Goal: Task Accomplishment & Management: Manage account settings

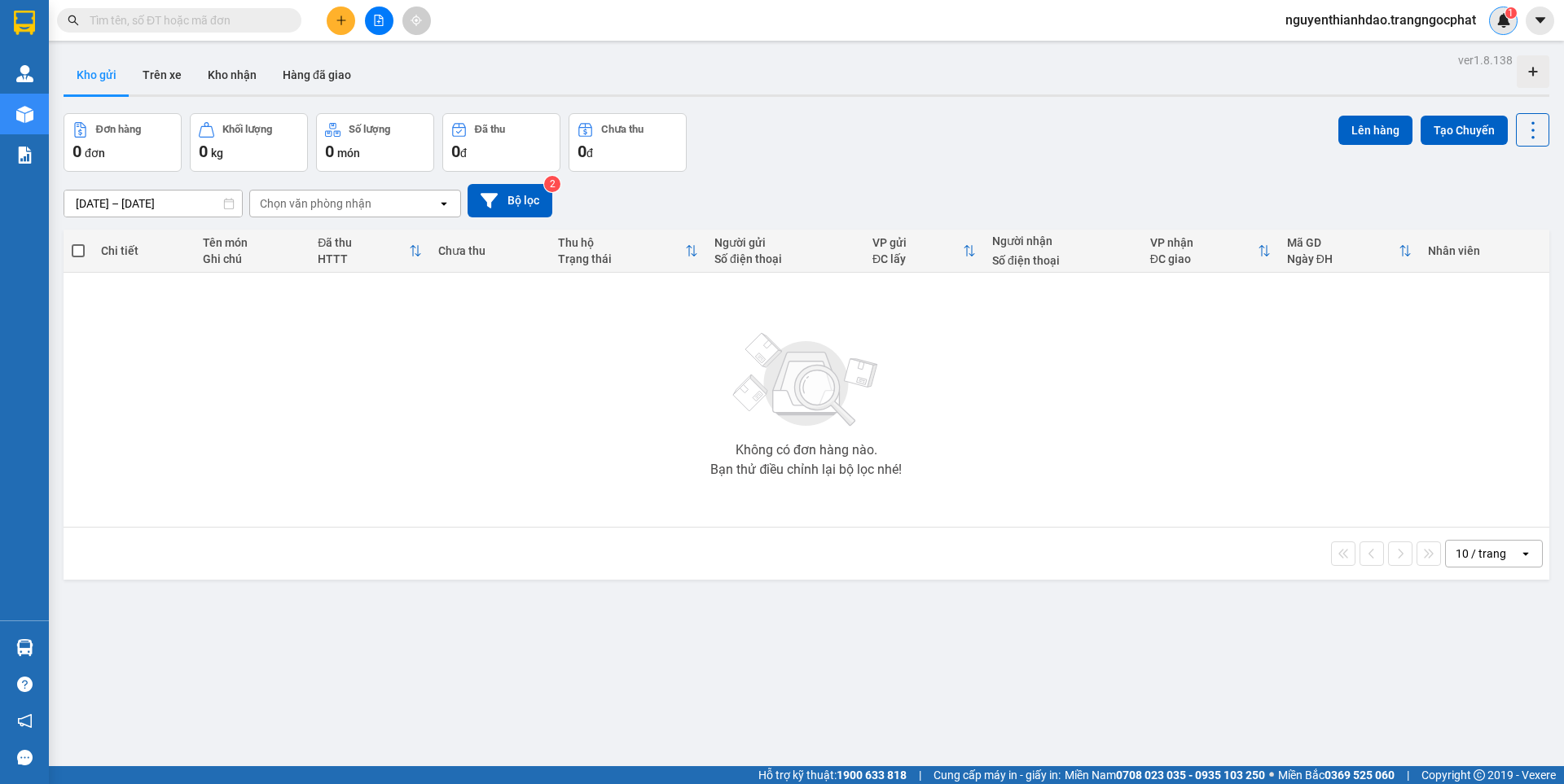
click at [1501, 14] on img at bounding box center [1503, 20] width 15 height 15
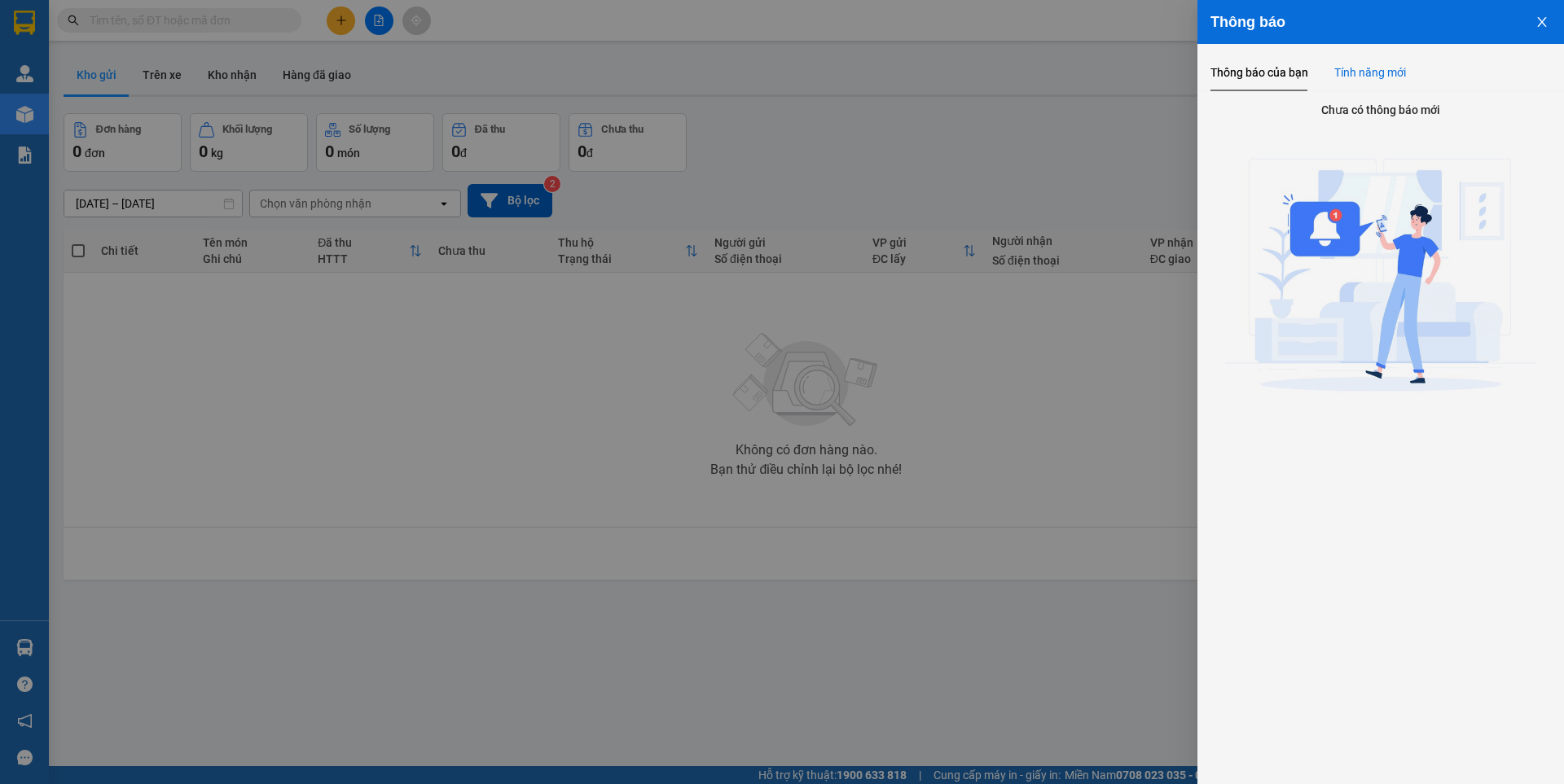
click at [1348, 69] on div "Tính năng mới" at bounding box center [1370, 72] width 72 height 18
click at [1240, 73] on div "Thông báo của bạn" at bounding box center [1259, 72] width 97 height 18
click at [1535, 22] on icon "close" at bounding box center [1541, 21] width 13 height 13
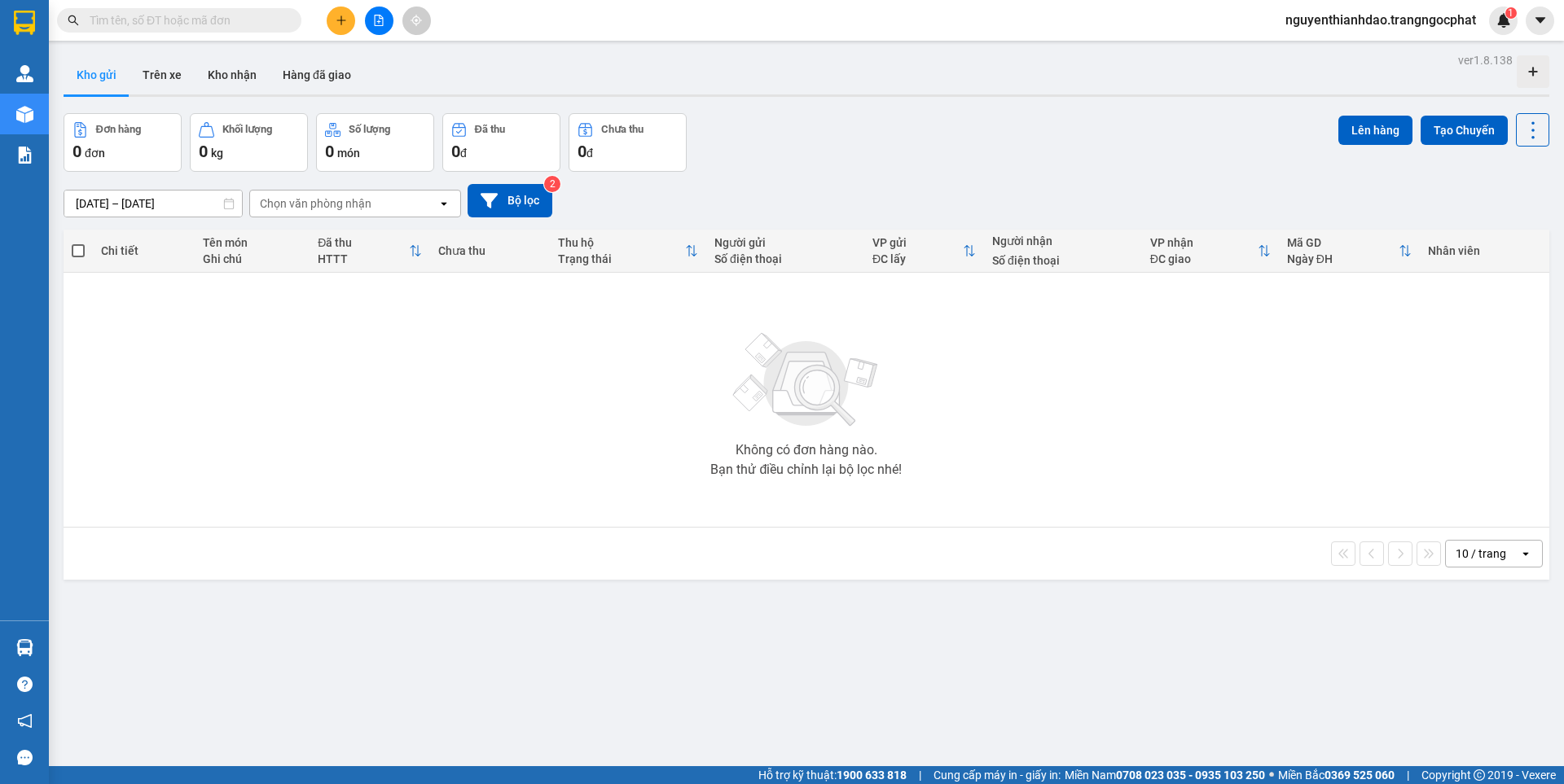
click at [1535, 22] on icon "caret-down" at bounding box center [1540, 20] width 15 height 15
click at [1487, 16] on span "nguyenthianhdao.trangngocphat" at bounding box center [1380, 20] width 217 height 20
click at [1374, 14] on span "nguyenthianhdao.trangngocphat" at bounding box center [1380, 20] width 217 height 20
click at [1506, 24] on img at bounding box center [1503, 20] width 15 height 15
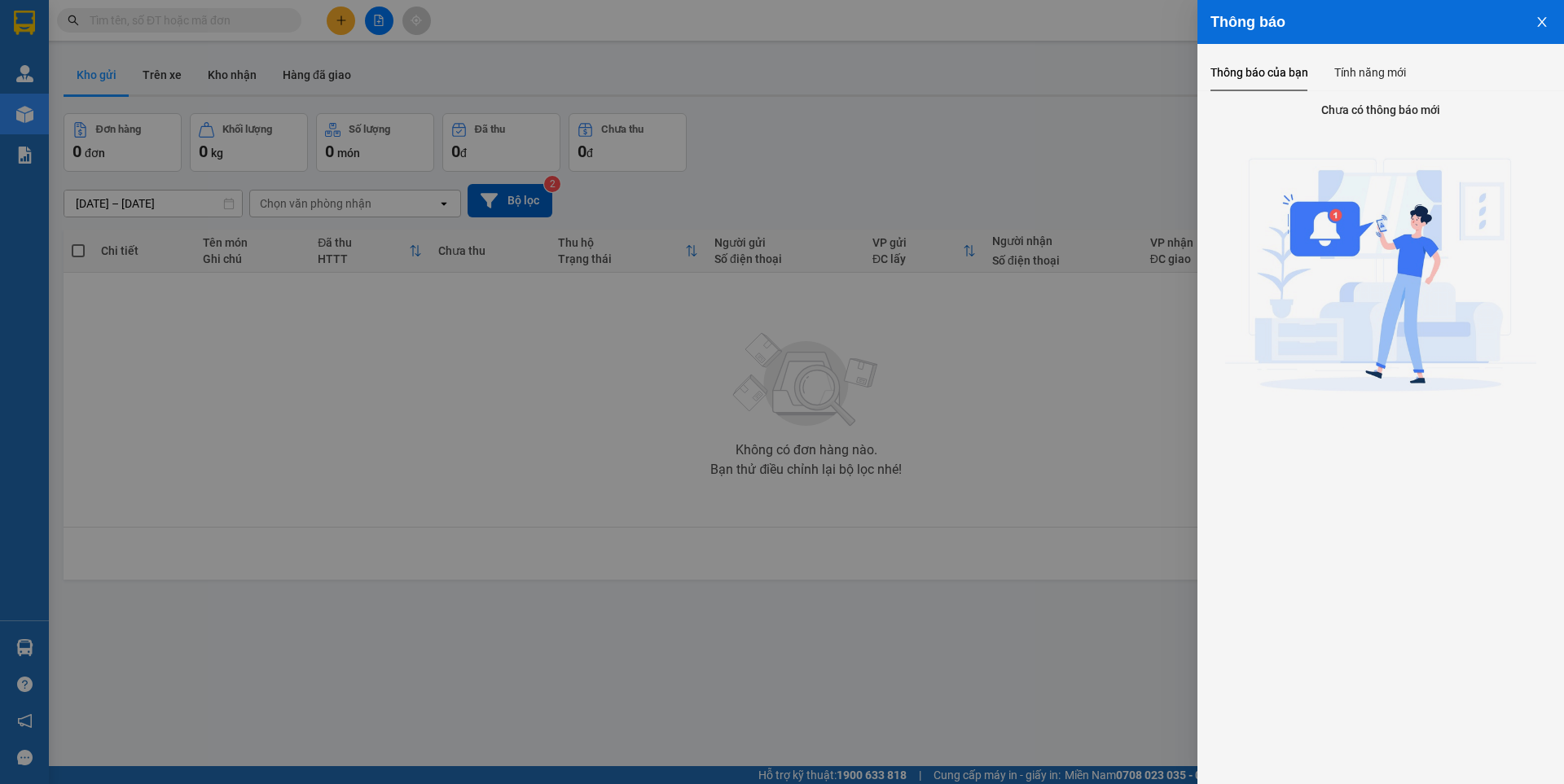
click at [1543, 17] on icon "close" at bounding box center [1541, 21] width 13 height 13
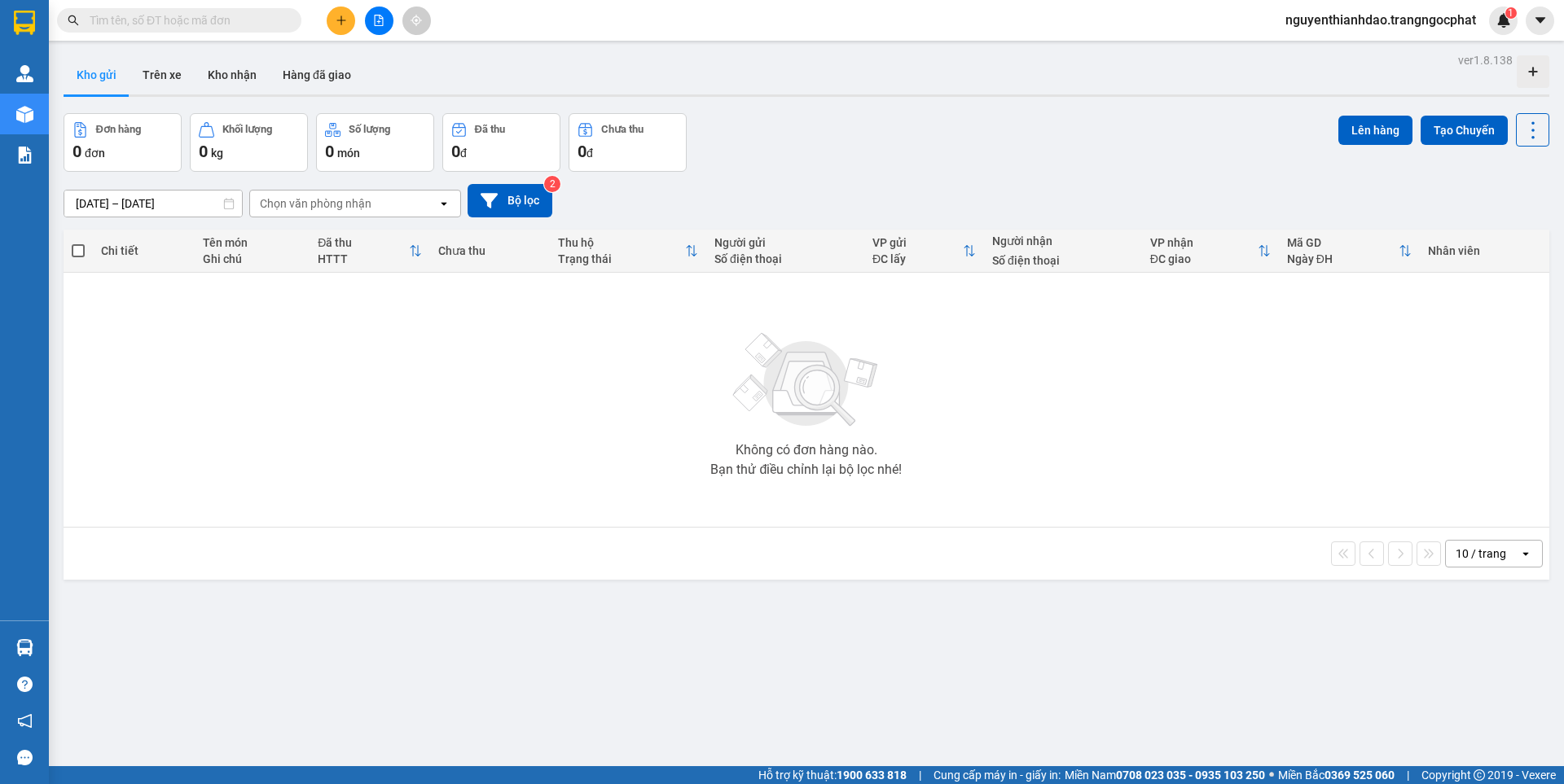
click at [1361, 26] on span "nguyenthianhdao.trangngocphat" at bounding box center [1380, 20] width 217 height 20
click at [1308, 44] on span "Đăng xuất" at bounding box center [1385, 50] width 185 height 18
